Goal: Task Accomplishment & Management: Manage account settings

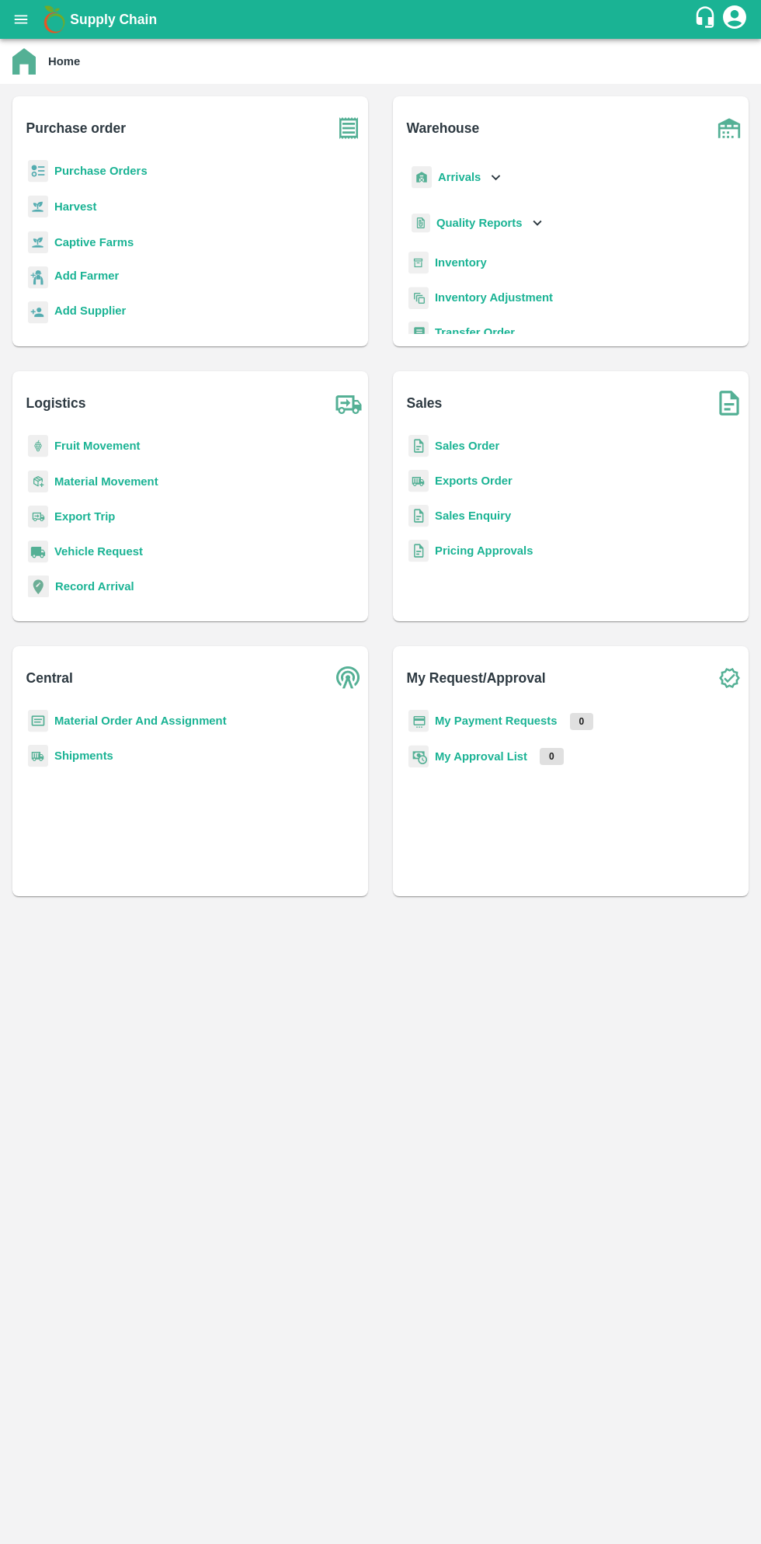
click at [34, 33] on div "Supply Chain" at bounding box center [380, 19] width 761 height 39
click at [31, 25] on button "open drawer" at bounding box center [21, 20] width 36 height 36
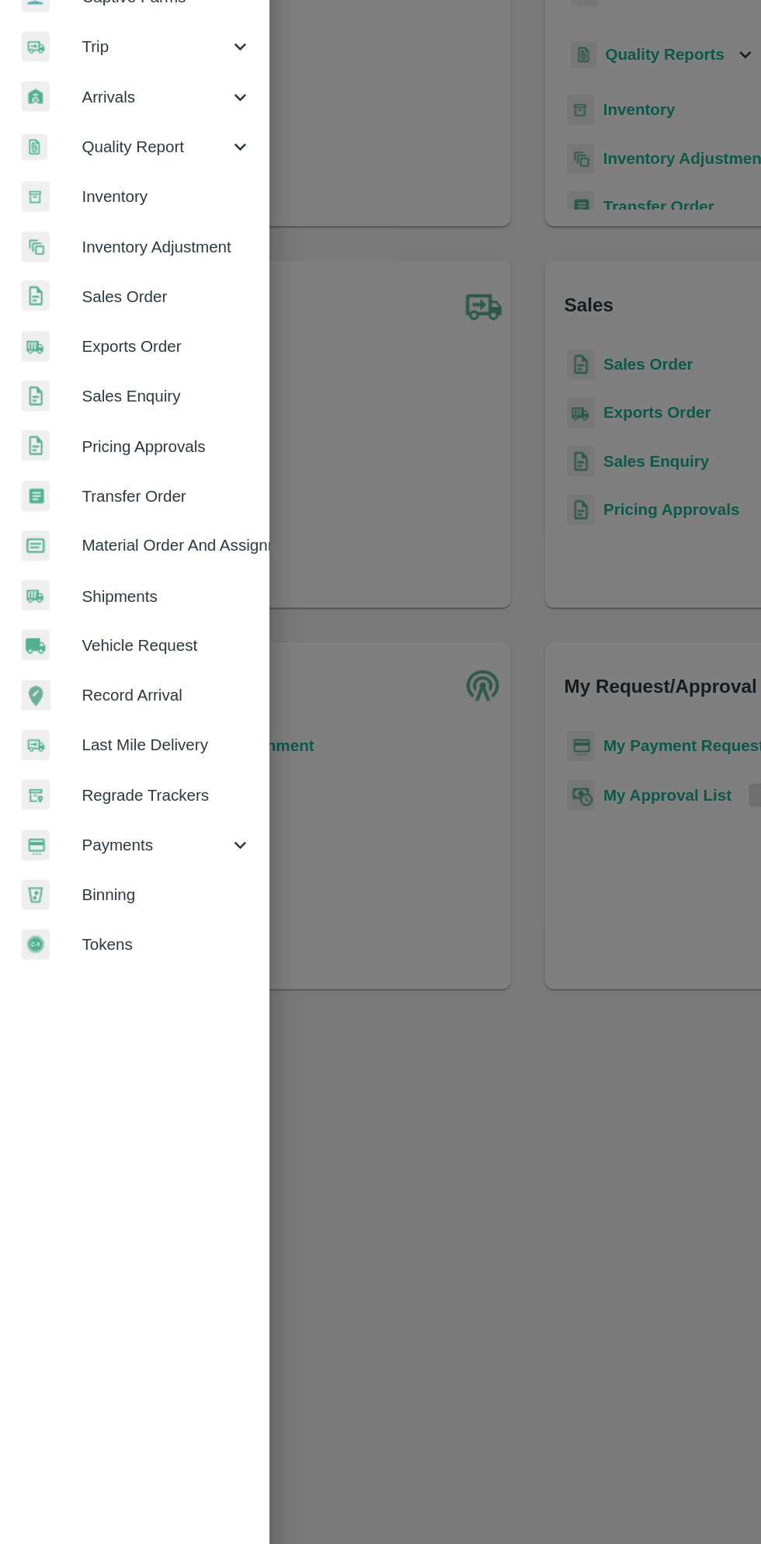
click at [100, 790] on span "Payments" at bounding box center [112, 792] width 106 height 17
click at [155, 831] on span "My Payment Requests" at bounding box center [126, 827] width 110 height 17
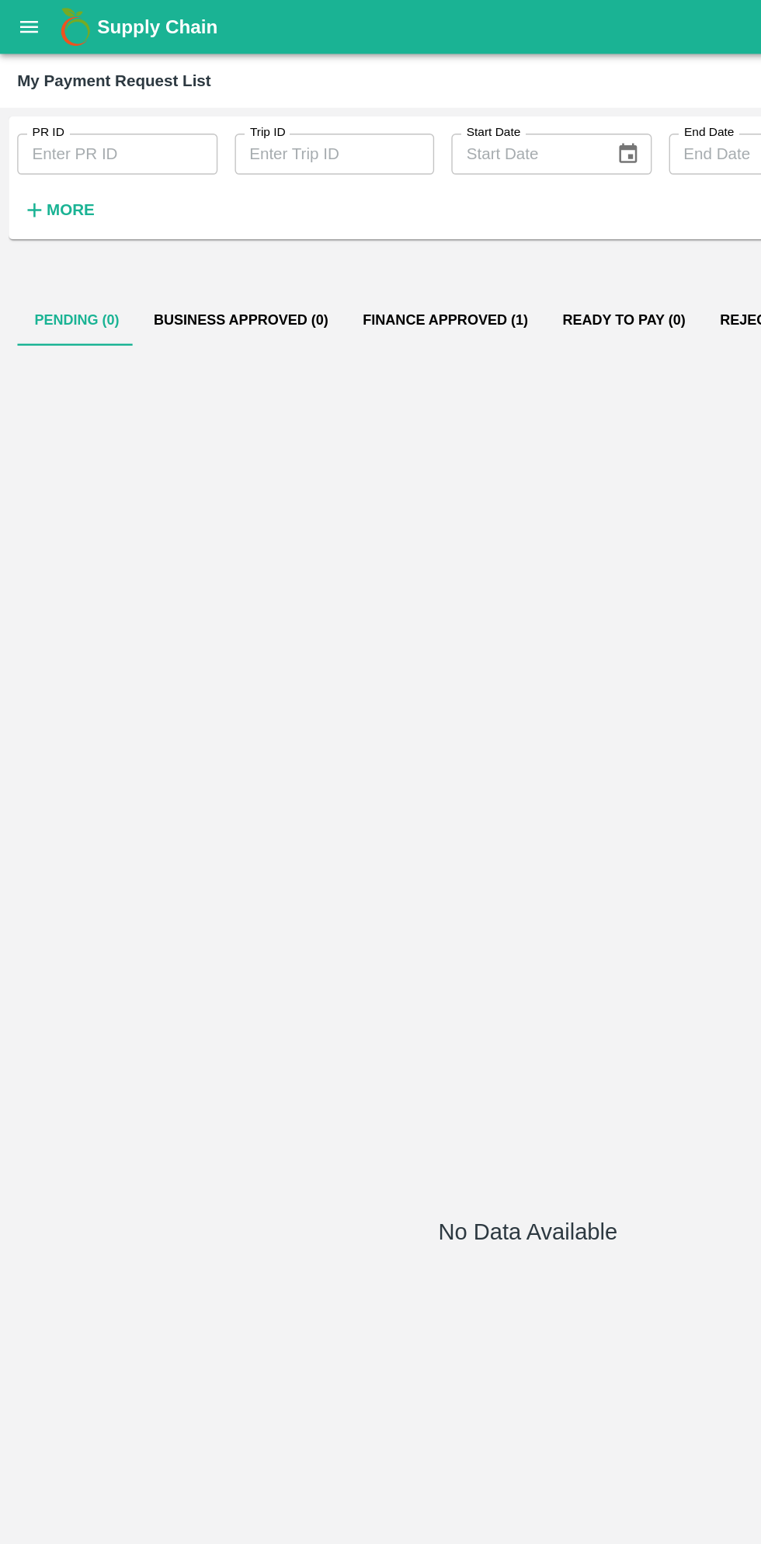
click at [320, 230] on button "Finance Approved (1)" at bounding box center [321, 230] width 144 height 37
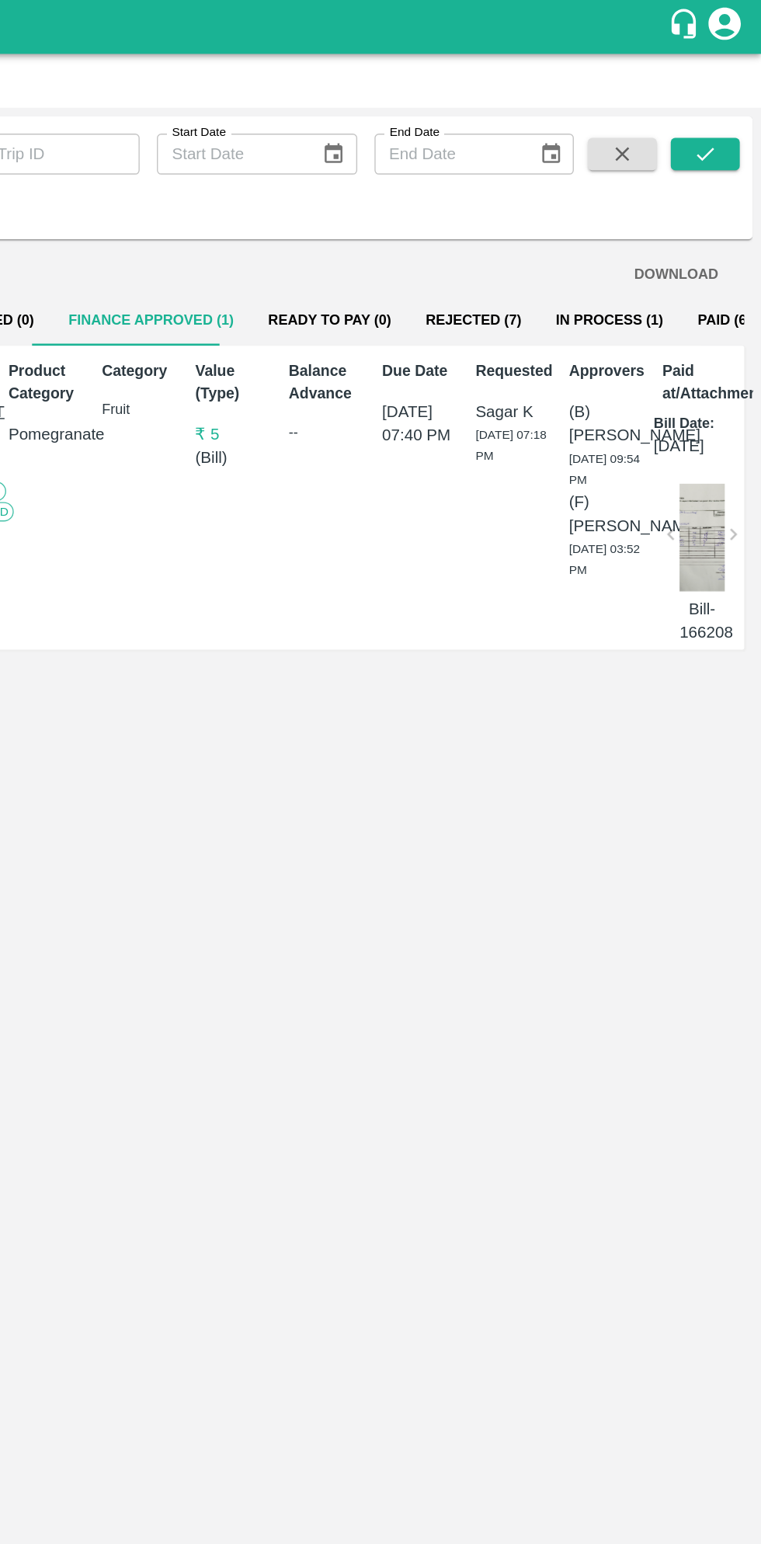
click at [708, 219] on button "Paid (684)" at bounding box center [740, 230] width 75 height 37
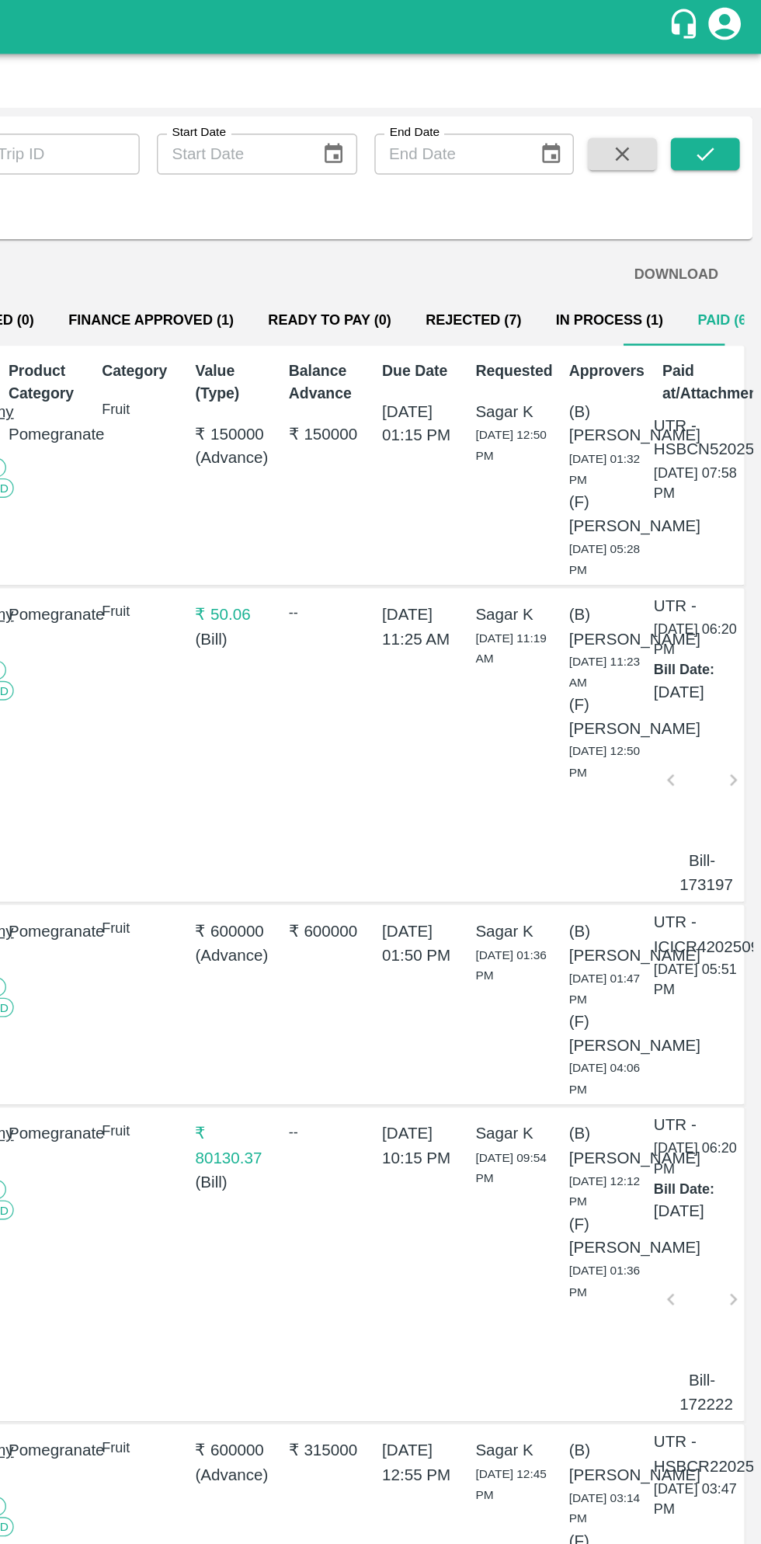
click at [606, 231] on button "In Process (1)" at bounding box center [651, 230] width 103 height 37
